Goal: Information Seeking & Learning: Learn about a topic

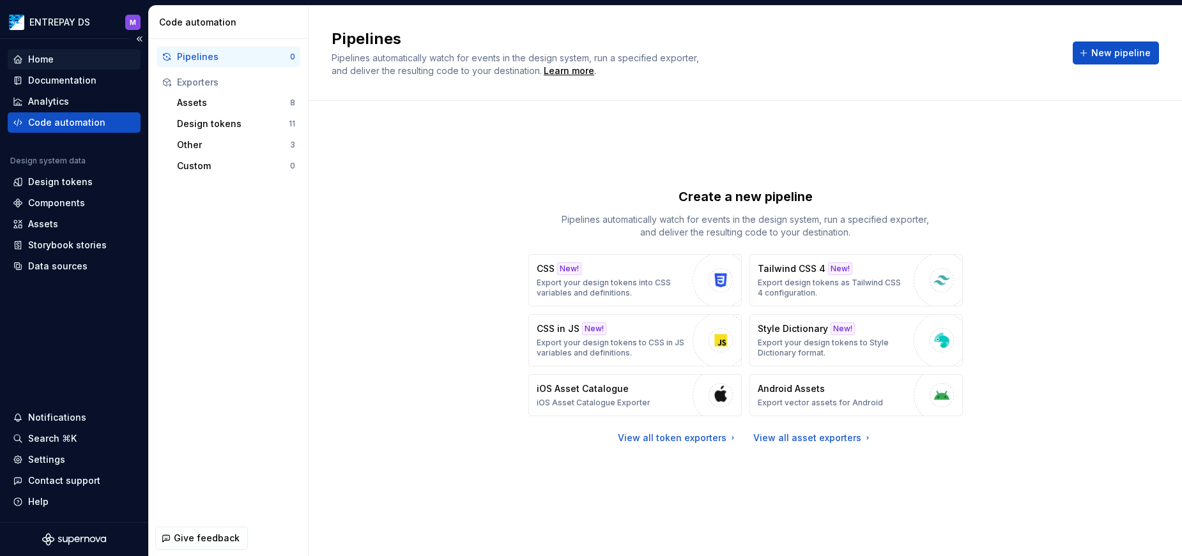
click at [25, 59] on div "Home" at bounding box center [74, 59] width 123 height 13
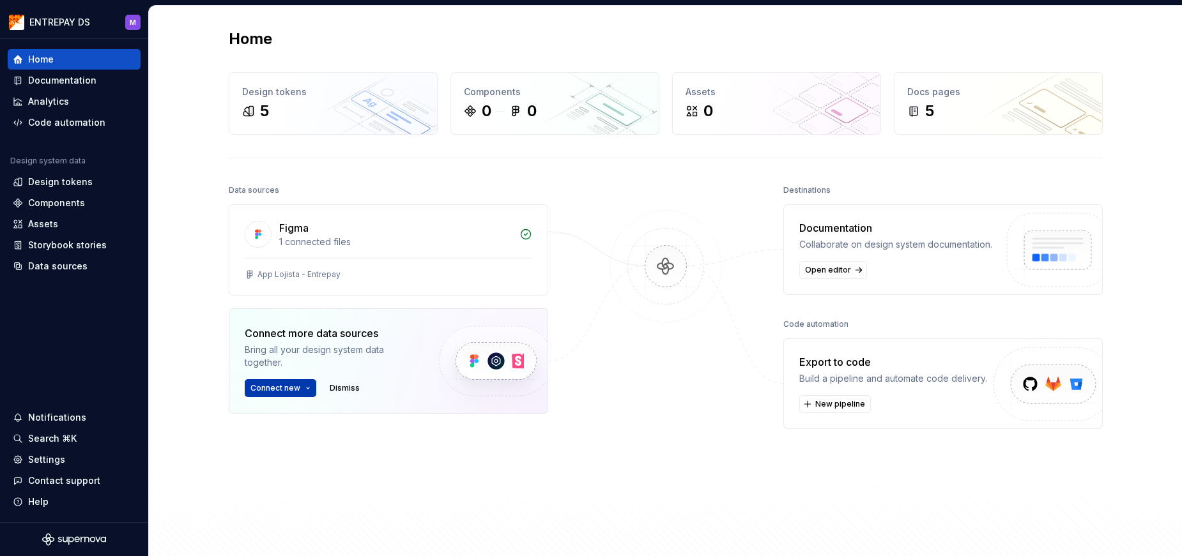
click at [291, 392] on span "Connect new" at bounding box center [275, 388] width 50 height 10
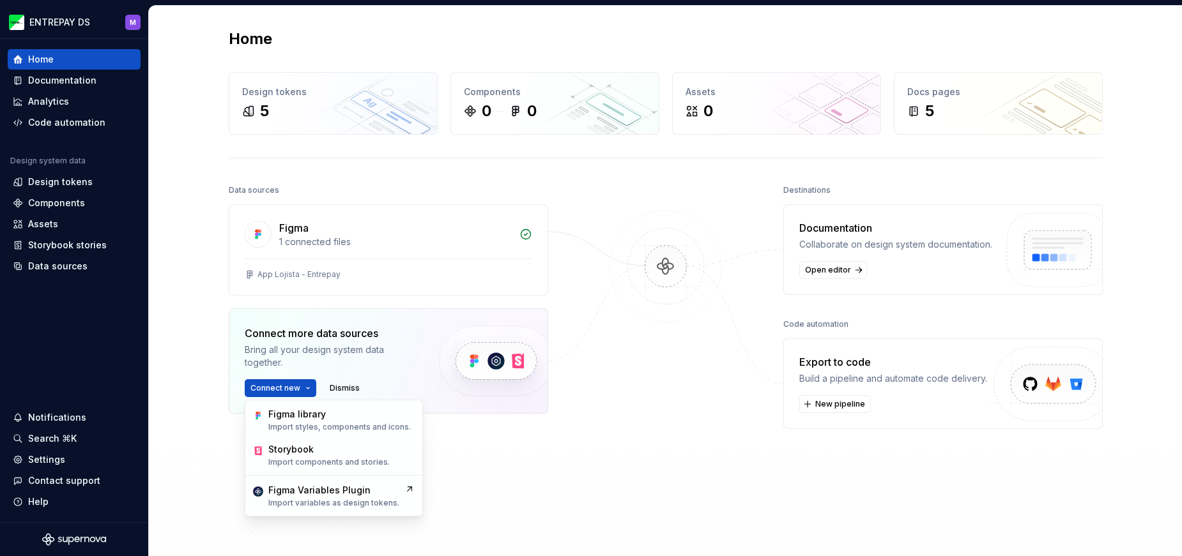
click at [545, 482] on div "Data sources Figma 1 connected files App Lojista - Entrepay Connect more data s…" at bounding box center [388, 348] width 319 height 334
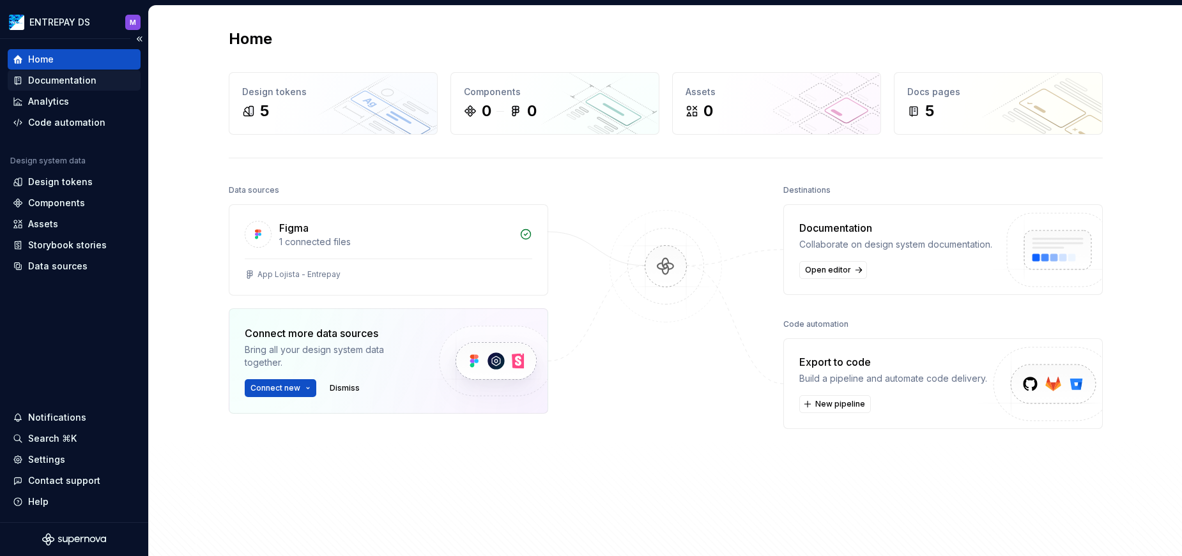
click at [78, 77] on div "Documentation" at bounding box center [62, 80] width 68 height 13
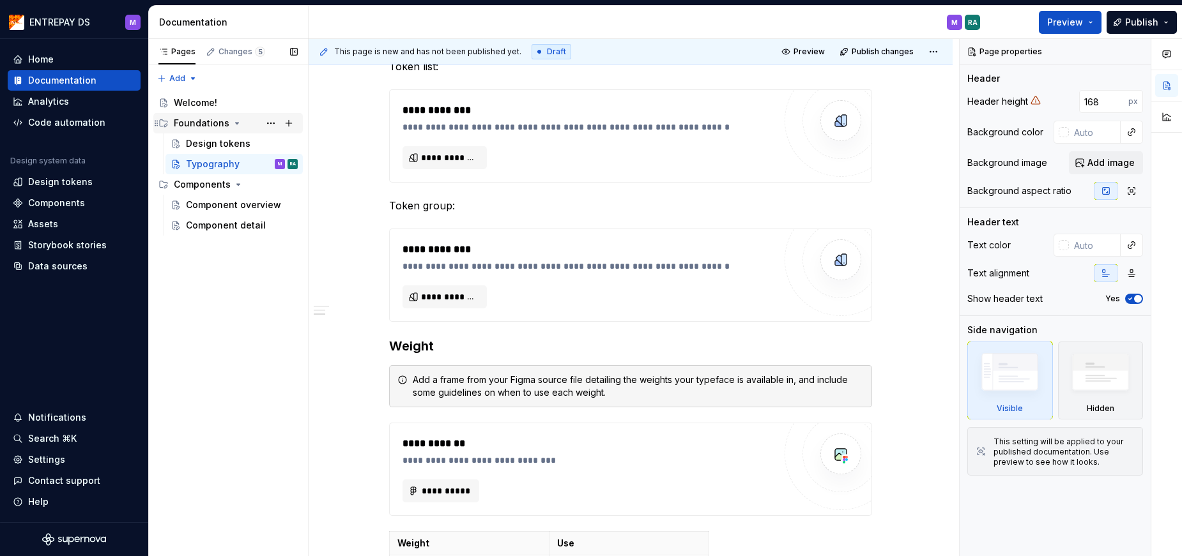
scroll to position [513, 0]
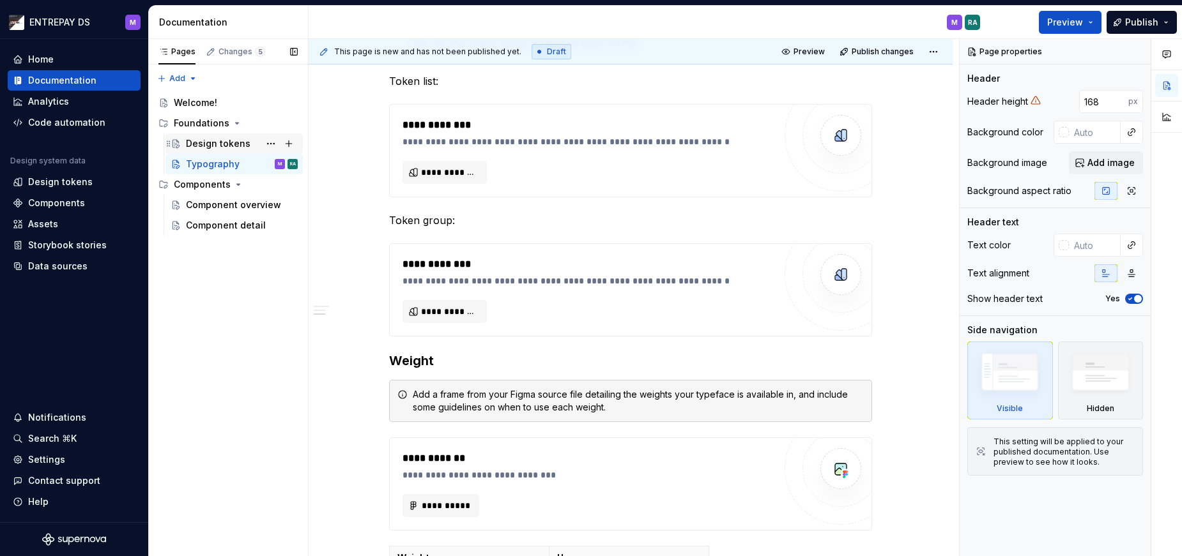
click at [210, 144] on div "Design tokens" at bounding box center [218, 143] width 65 height 13
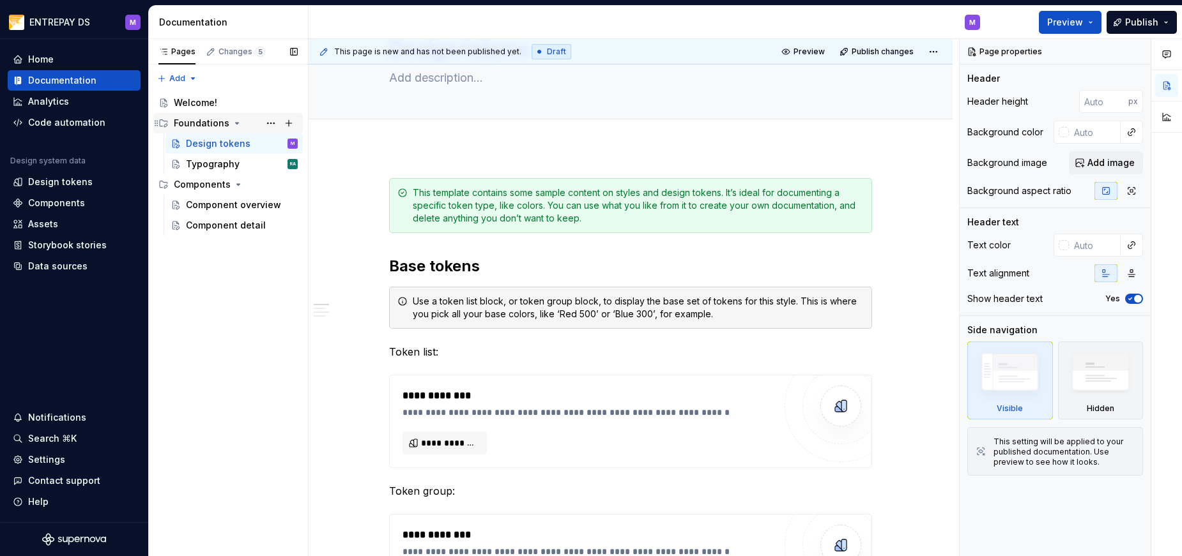
scroll to position [66, 0]
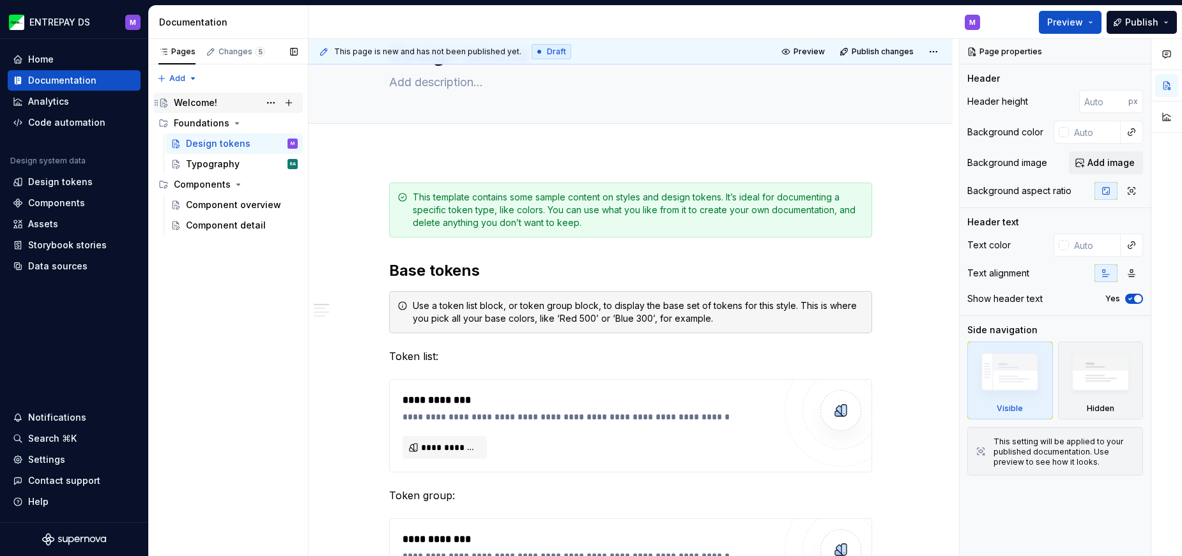
click at [208, 105] on div "Welcome!" at bounding box center [195, 102] width 43 height 13
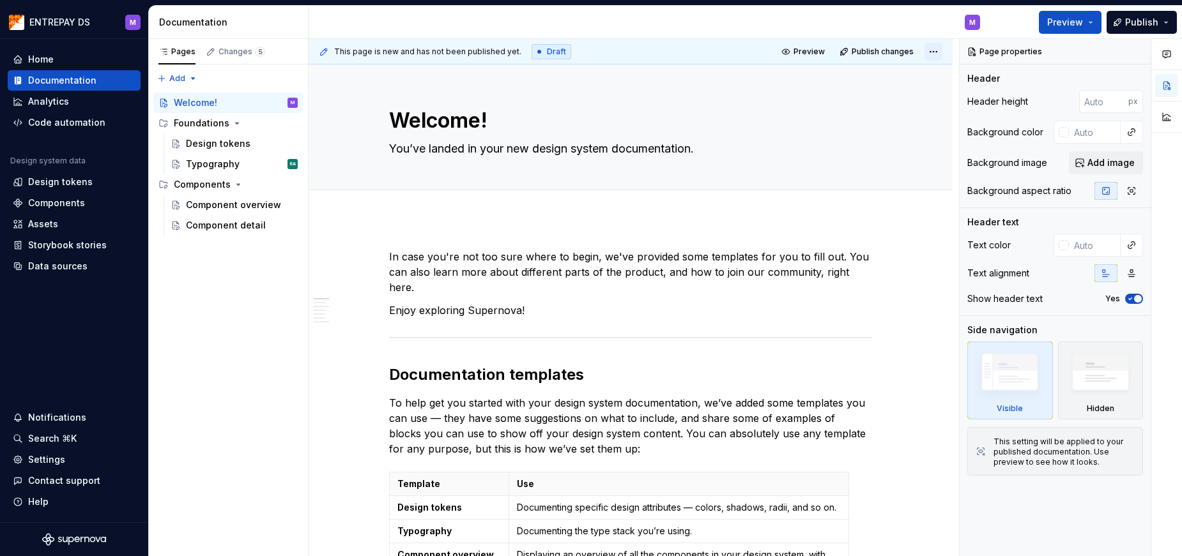
click at [936, 52] on html "ENTREPAY DS M Home Documentation Analytics Code automation Design system data D…" at bounding box center [591, 278] width 1182 height 556
click at [1165, 20] on button "Publish" at bounding box center [1141, 22] width 70 height 23
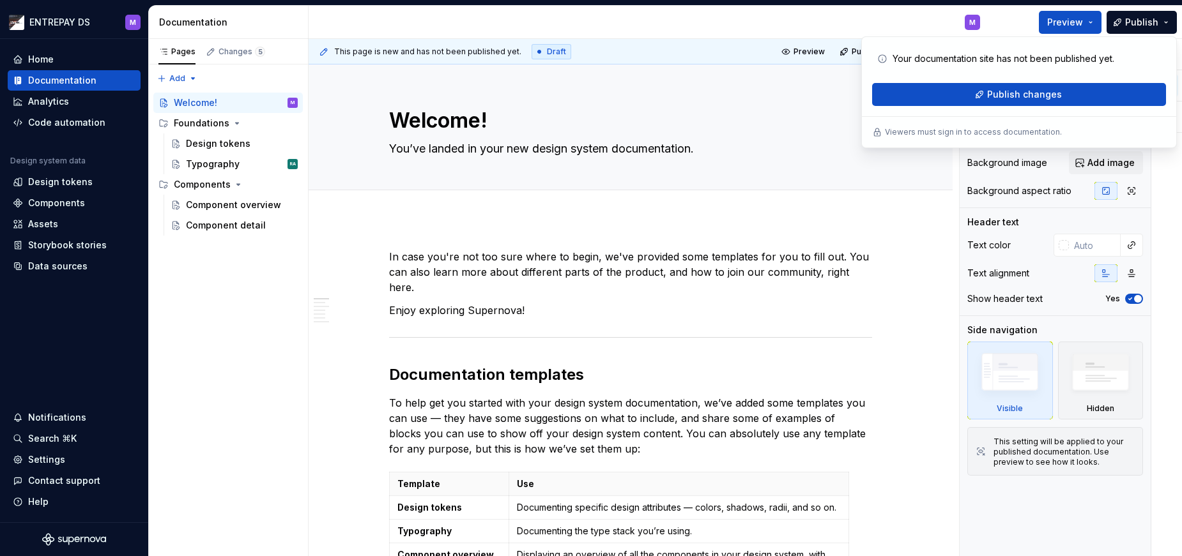
click at [892, 14] on div "M" at bounding box center [648, 22] width 681 height 33
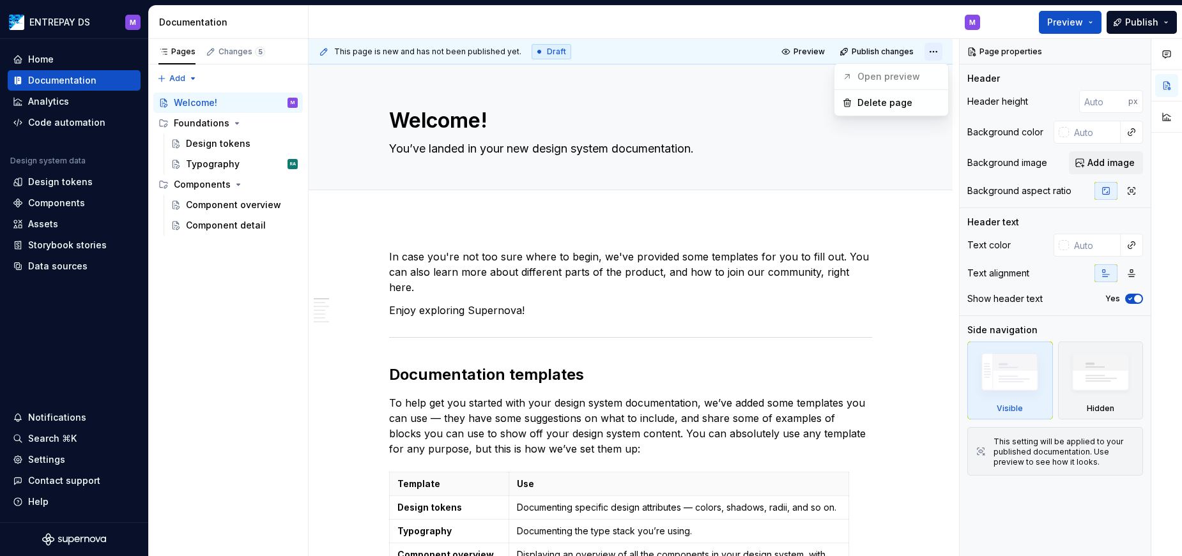
click at [934, 52] on html "ENTREPAY DS M Home Documentation Analytics Code automation Design system data D…" at bounding box center [591, 278] width 1182 height 556
type textarea "*"
click at [244, 52] on div "Changes 5" at bounding box center [241, 52] width 47 height 10
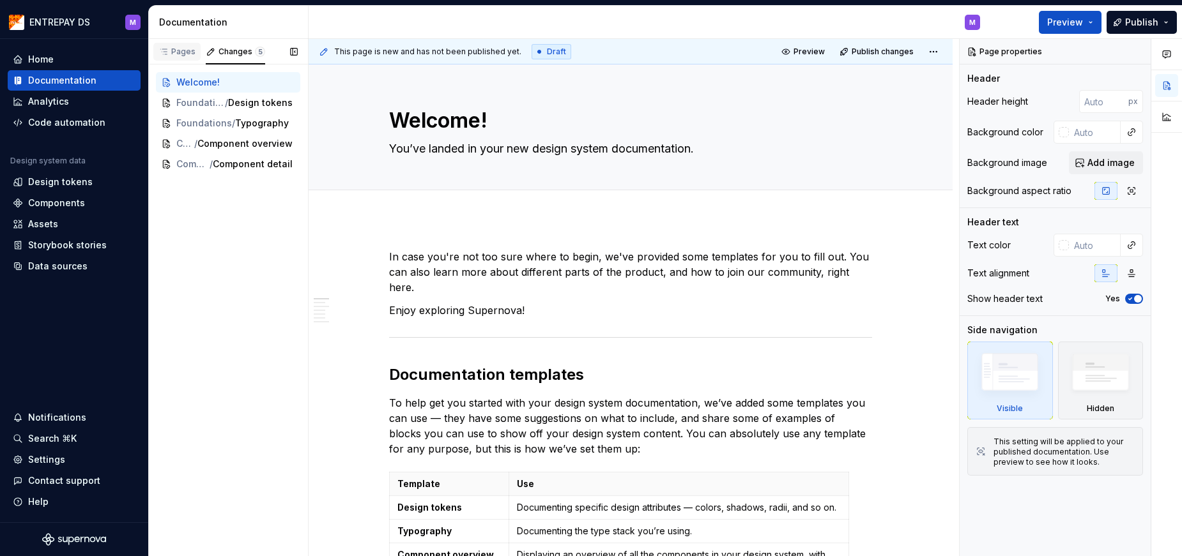
click at [183, 48] on div "Pages" at bounding box center [176, 52] width 37 height 10
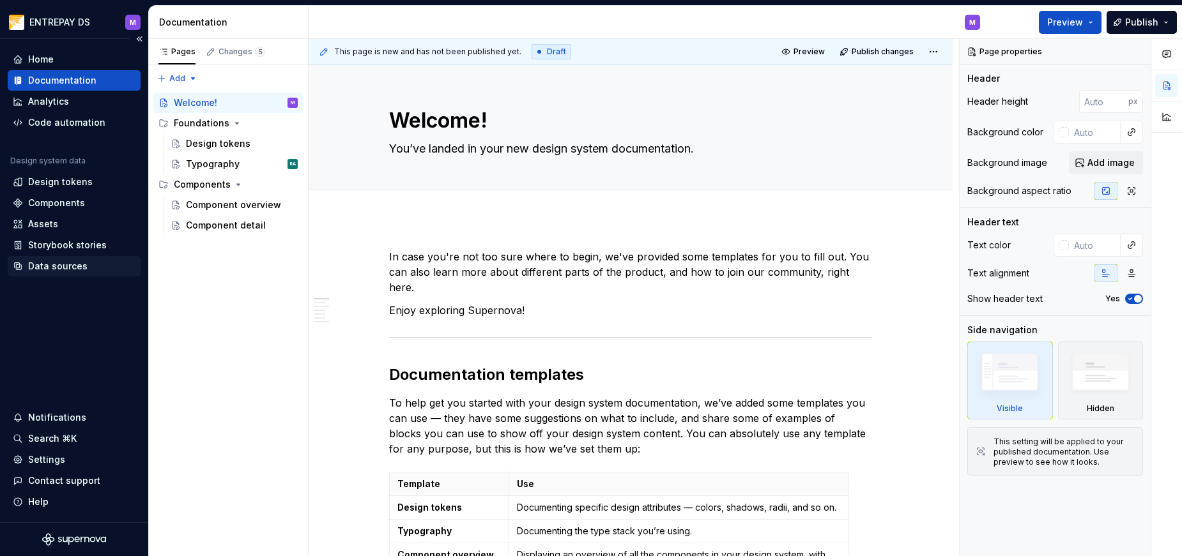
click at [50, 268] on div "Data sources" at bounding box center [57, 266] width 59 height 13
